Goal: Find specific page/section: Find specific page/section

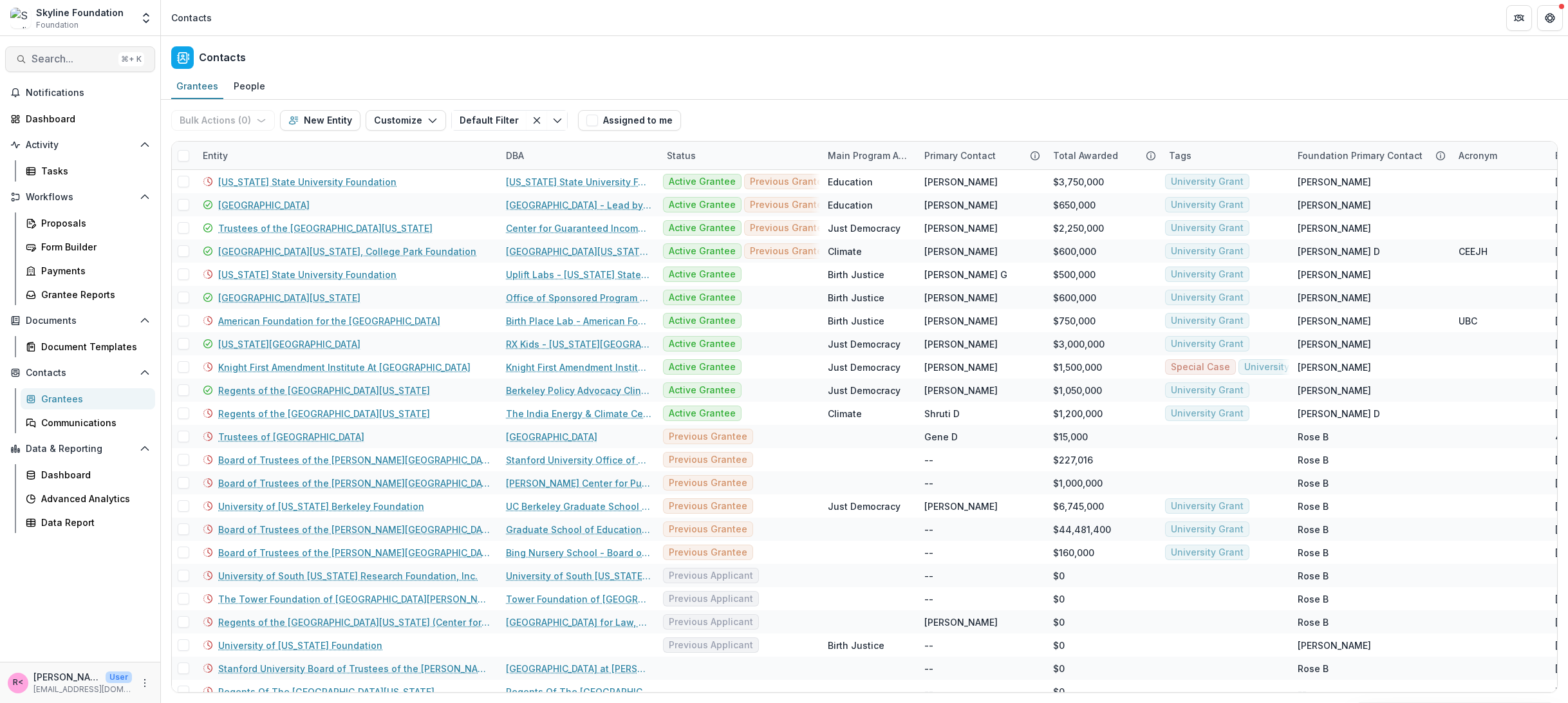
click at [82, 53] on span "Search..." at bounding box center [72, 59] width 82 height 12
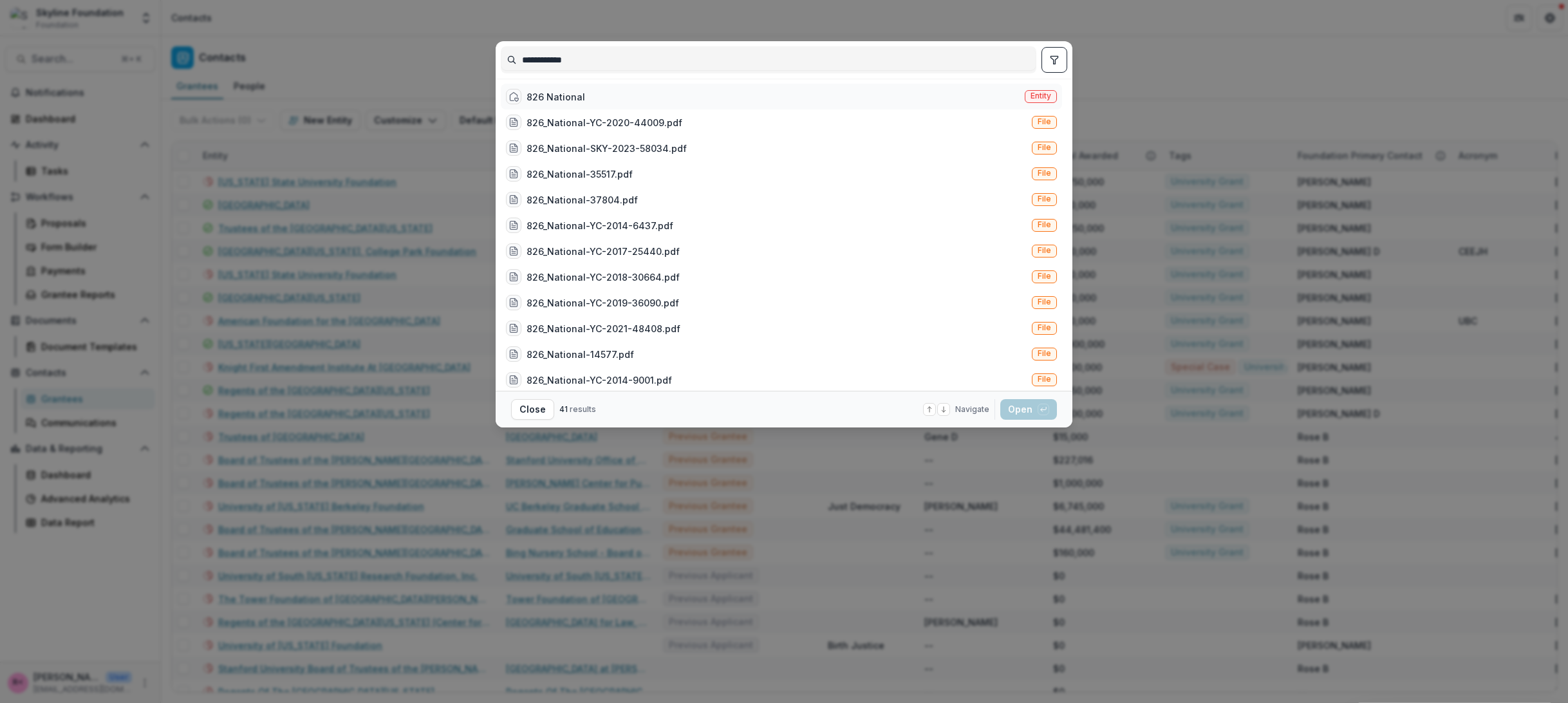
type input "**********"
click at [592, 101] on div "826 National Entity" at bounding box center [781, 97] width 561 height 26
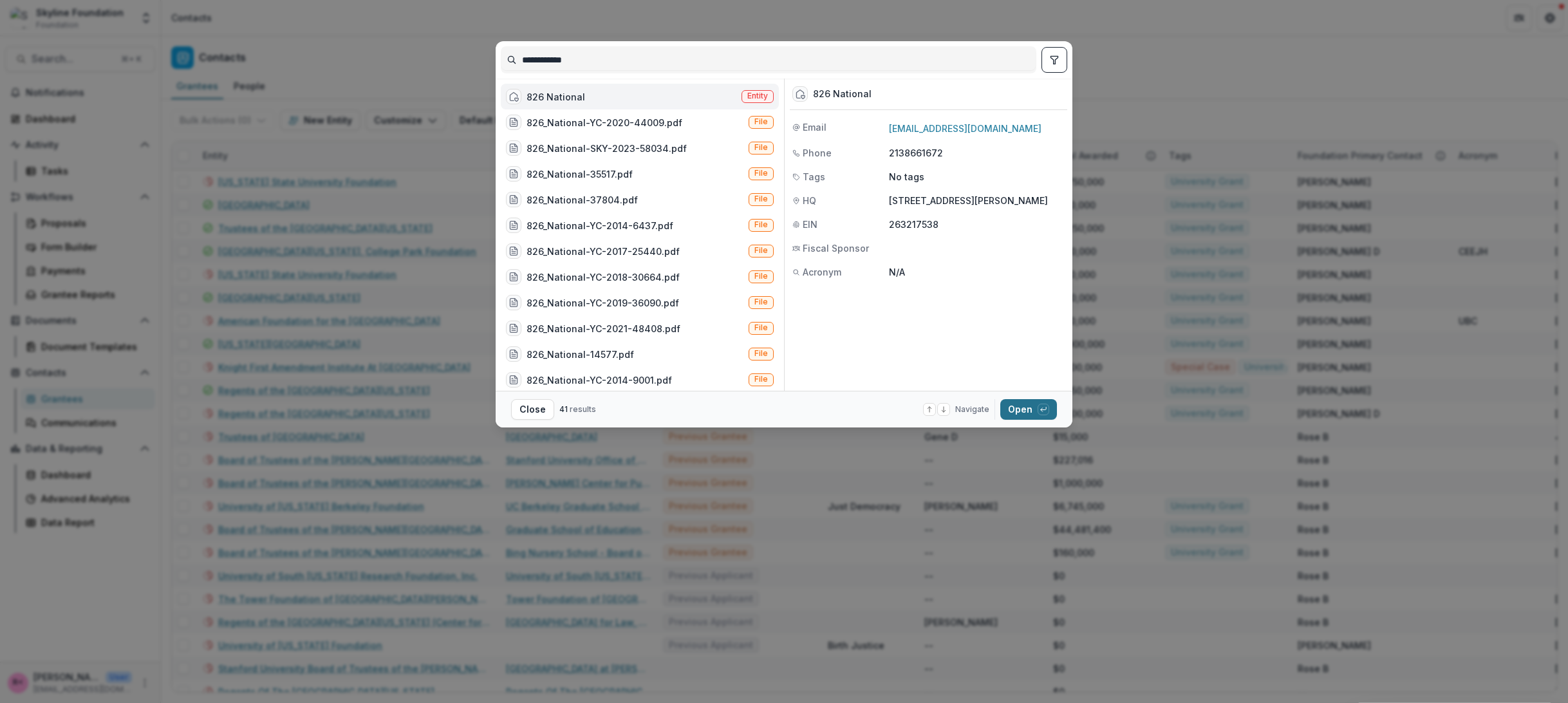
click at [1028, 413] on button "Open with enter key" at bounding box center [1028, 409] width 57 height 21
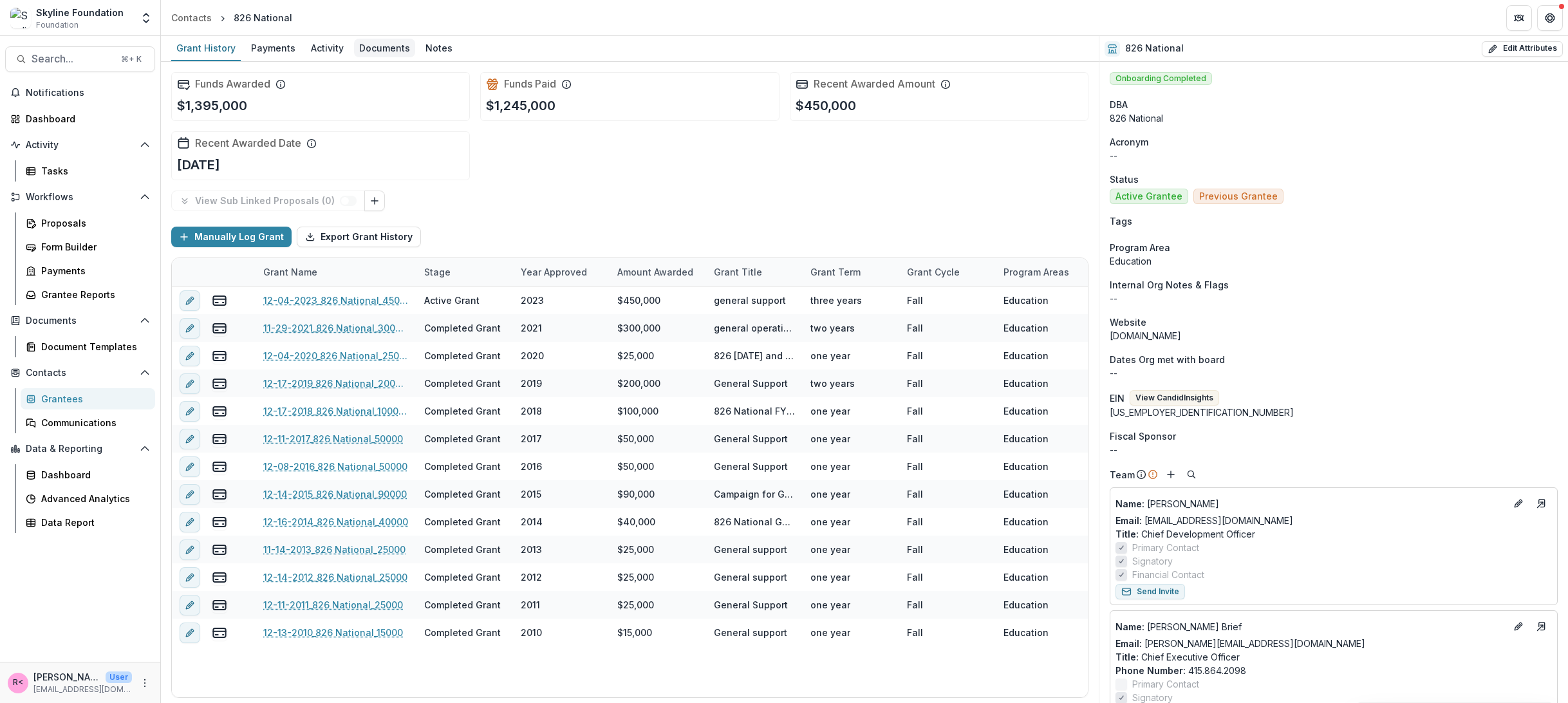
click at [361, 42] on div "Documents" at bounding box center [385, 48] width 61 height 18
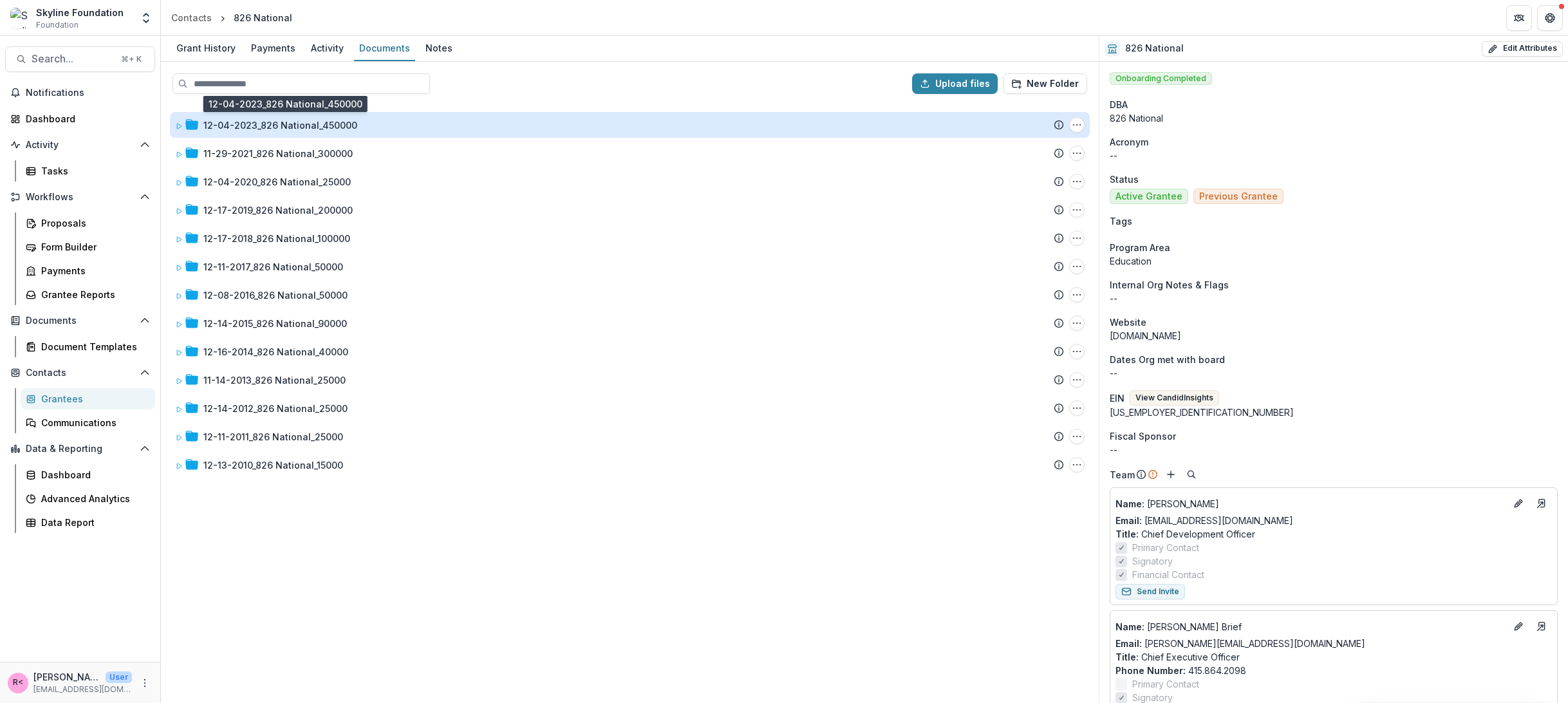
click at [254, 125] on div "12-04-2023_826 National_450000" at bounding box center [280, 125] width 153 height 14
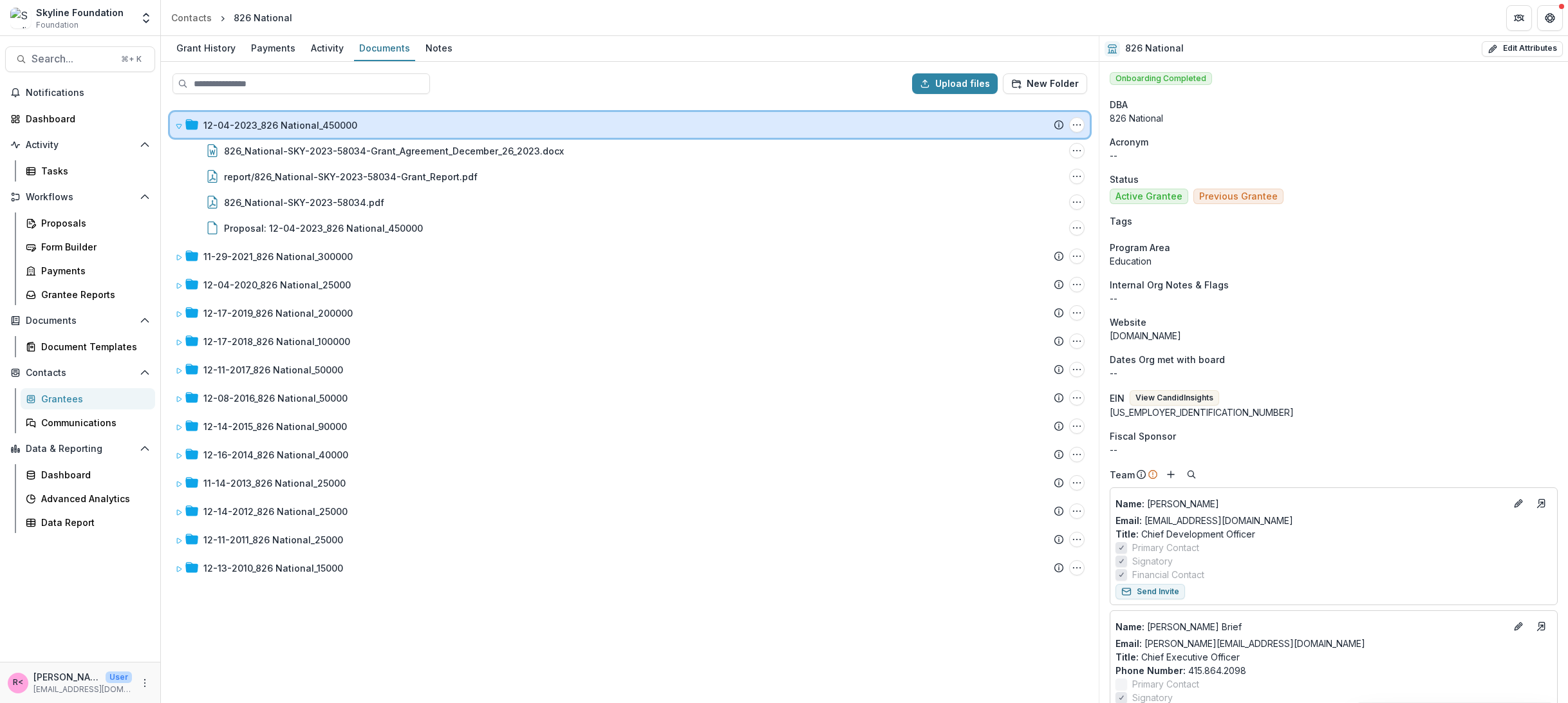
click at [180, 127] on icon at bounding box center [179, 126] width 8 height 8
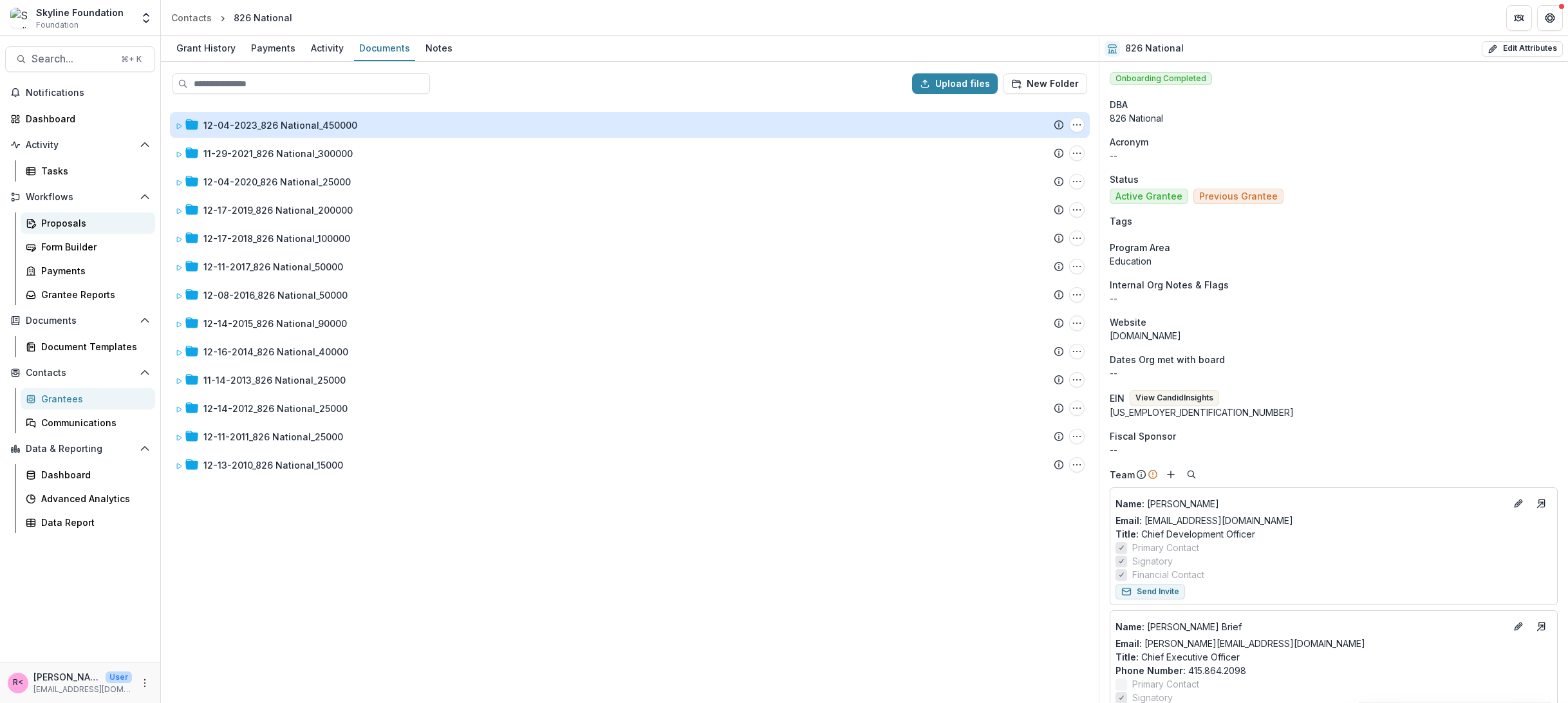
click at [90, 217] on div "Proposals" at bounding box center [93, 223] width 104 height 14
